Goal: Check status

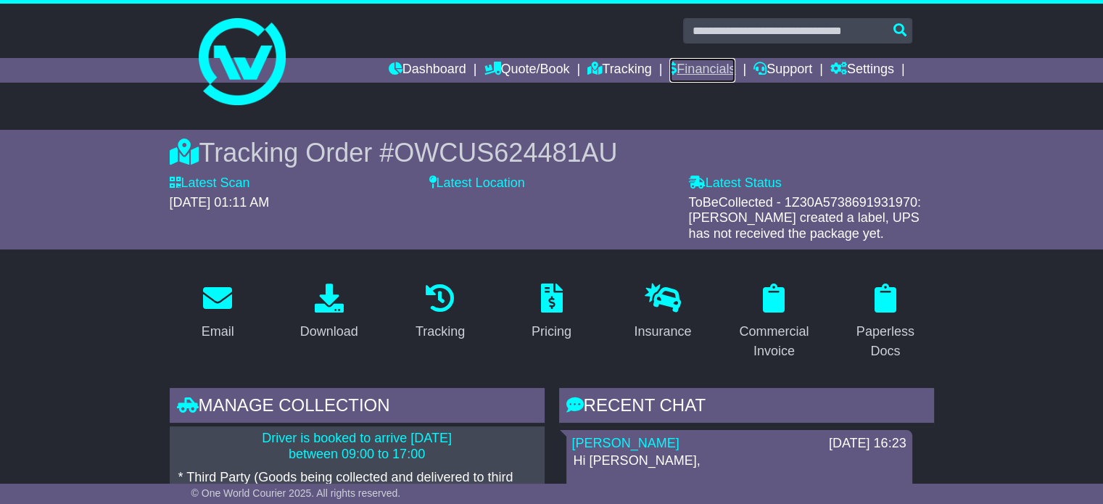
click at [675, 66] on link "Financials" at bounding box center [702, 70] width 66 height 25
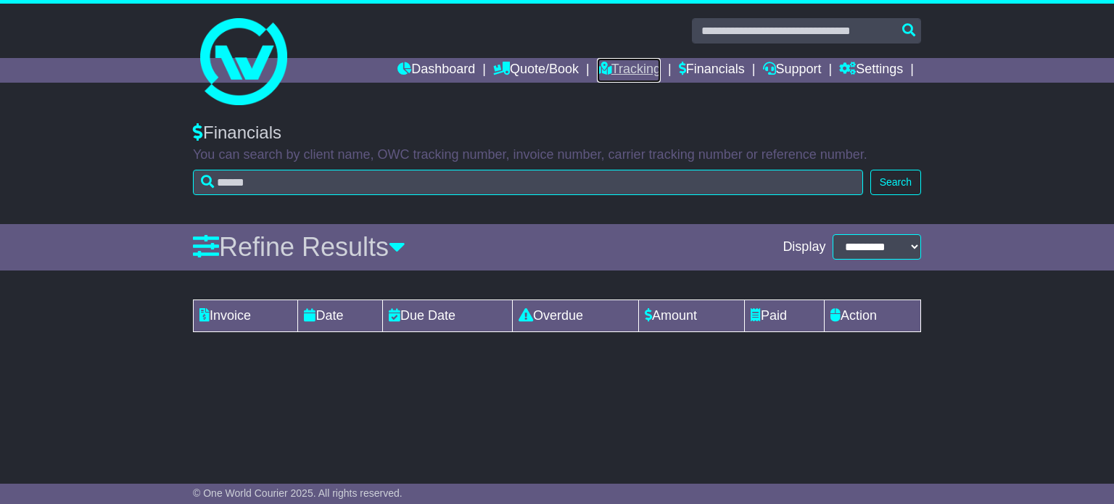
click at [615, 67] on link "Tracking" at bounding box center [629, 70] width 64 height 25
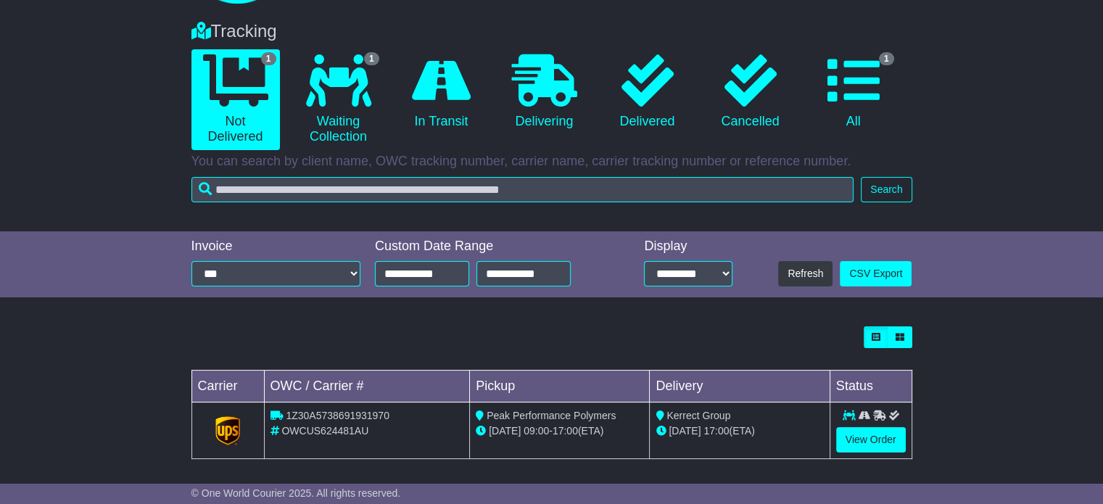
scroll to position [107, 0]
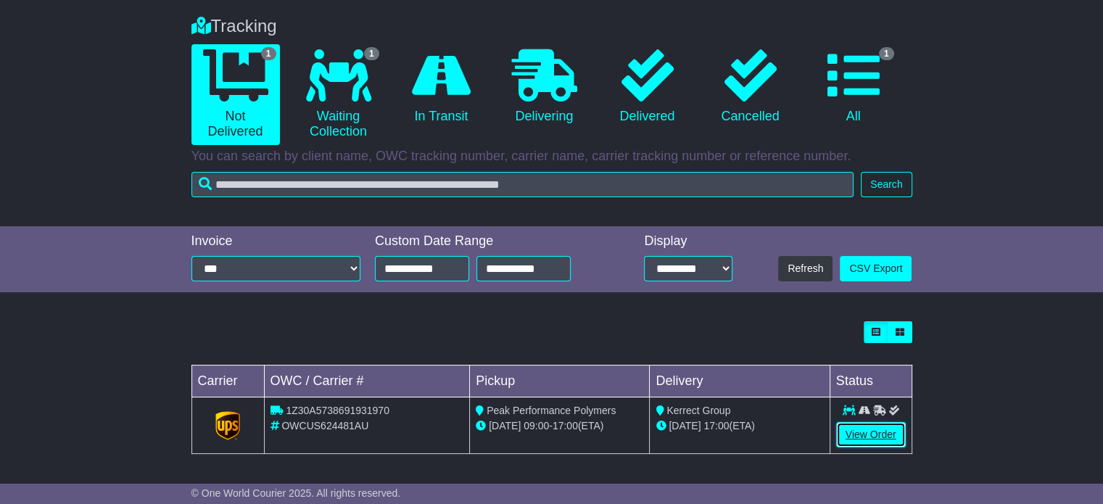
click at [850, 430] on link "View Order" at bounding box center [871, 434] width 70 height 25
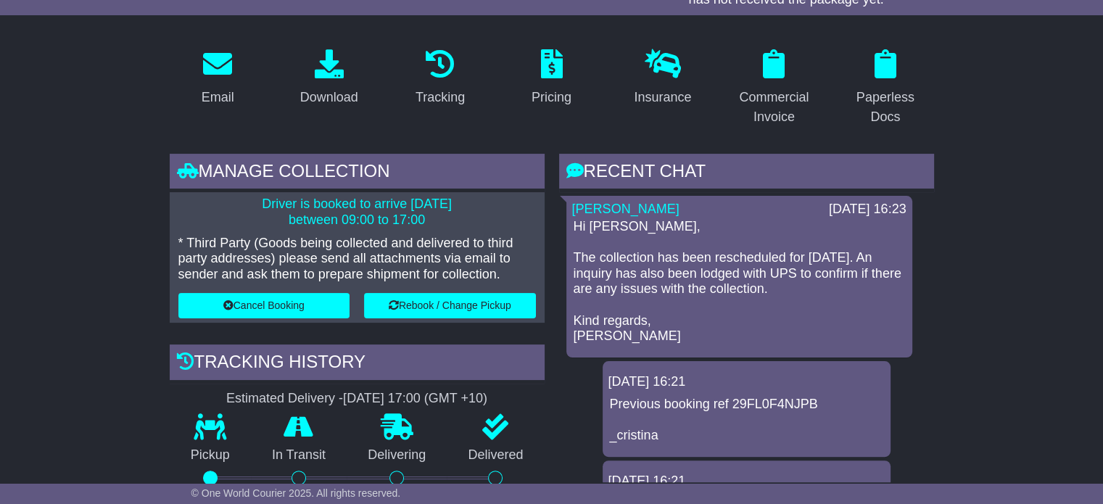
scroll to position [223, 0]
